Goal: Find specific page/section: Find specific page/section

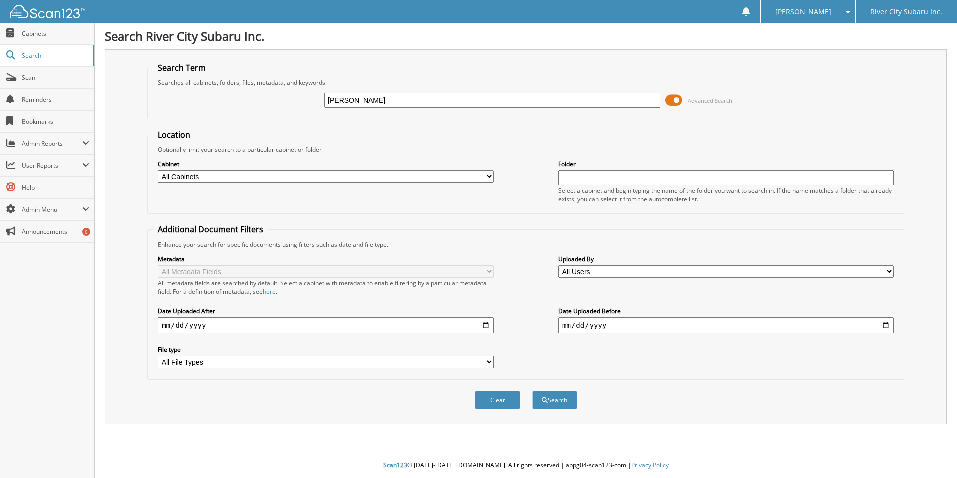
type input "[PERSON_NAME]"
click at [532, 391] on button "Search" at bounding box center [554, 400] width 45 height 19
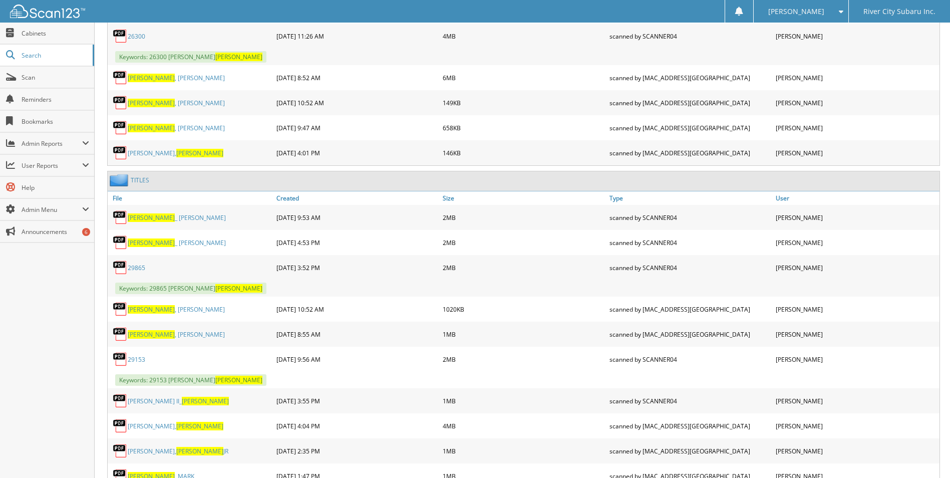
scroll to position [951, 0]
click at [181, 309] on link "ARTHUR , MICHAELA" at bounding box center [176, 308] width 97 height 9
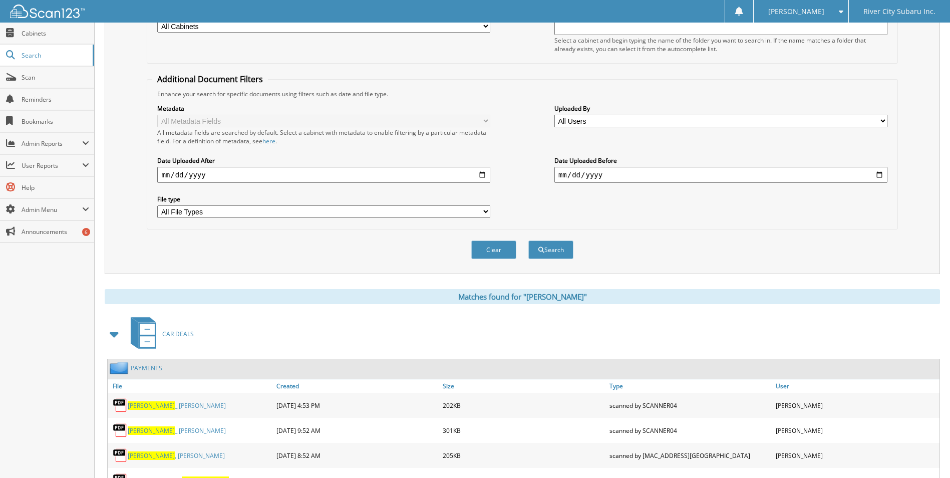
scroll to position [0, 0]
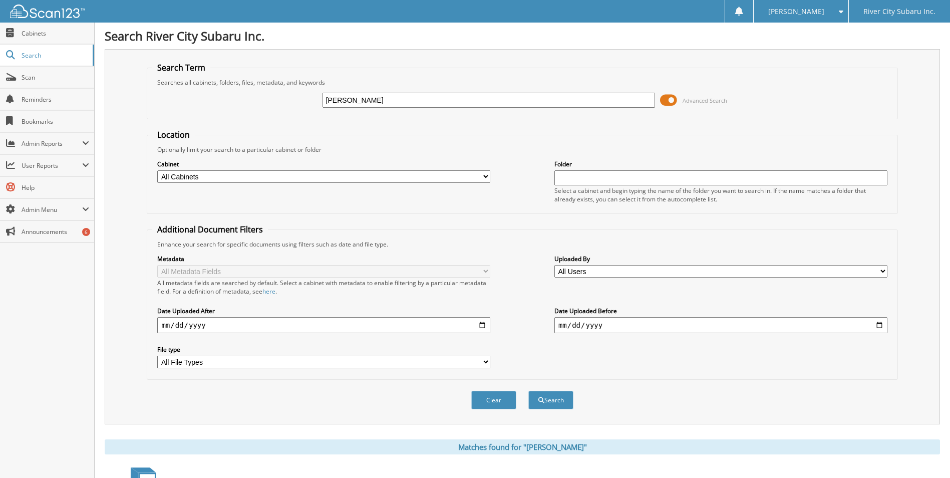
drag, startPoint x: 376, startPoint y: 97, endPoint x: 191, endPoint y: 61, distance: 188.8
click at [273, 87] on div "ARTHUR Advanced Search" at bounding box center [521, 100] width 739 height 27
type input "ROBERSON"
click at [528, 391] on button "Search" at bounding box center [550, 400] width 45 height 19
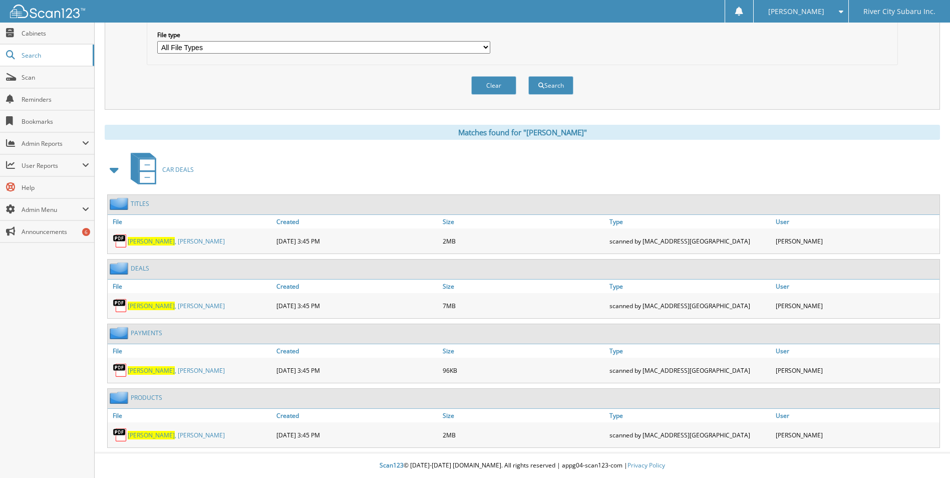
scroll to position [315, 0]
click at [184, 242] on link "ROBERSON , KIMBERLY" at bounding box center [176, 241] width 97 height 9
